Goal: Navigation & Orientation: Find specific page/section

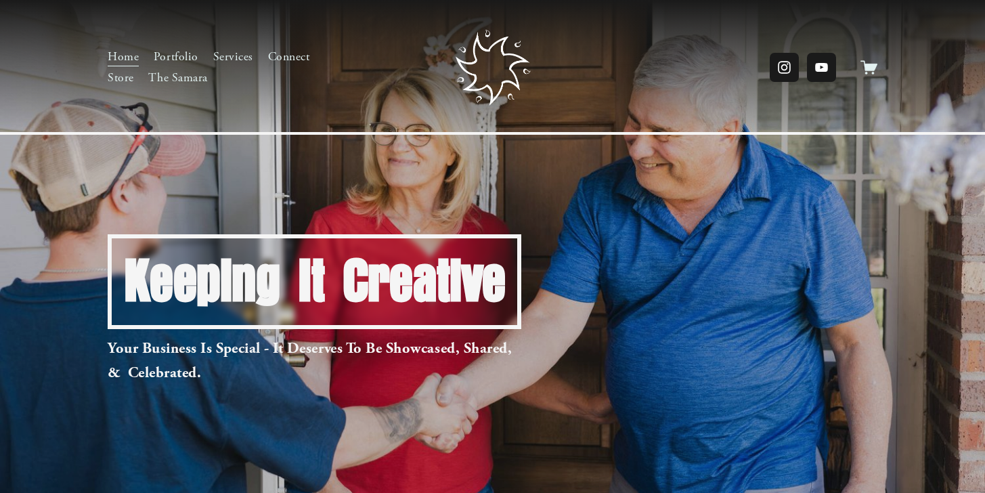
click at [181, 87] on link "The Samara" at bounding box center [177, 79] width 59 height 22
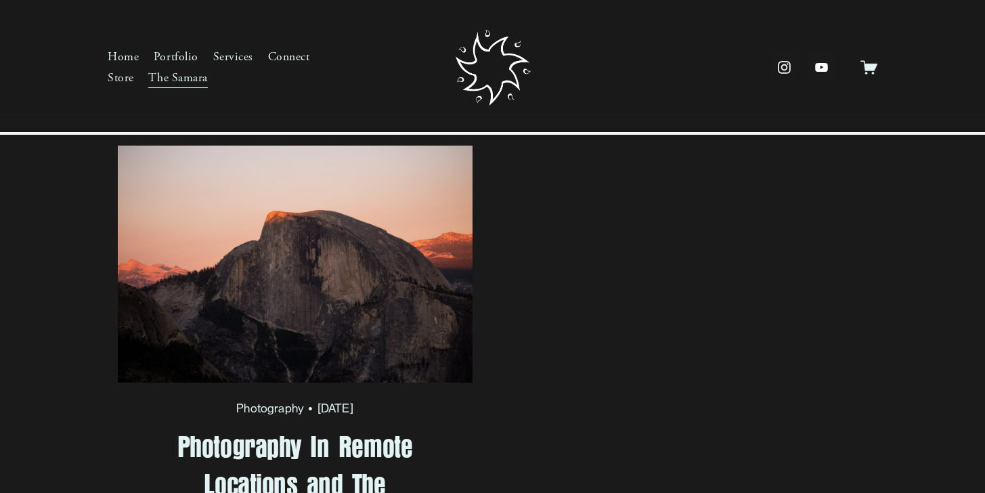
click at [238, 55] on link "Services" at bounding box center [233, 57] width 40 height 22
